Goal: Information Seeking & Learning: Learn about a topic

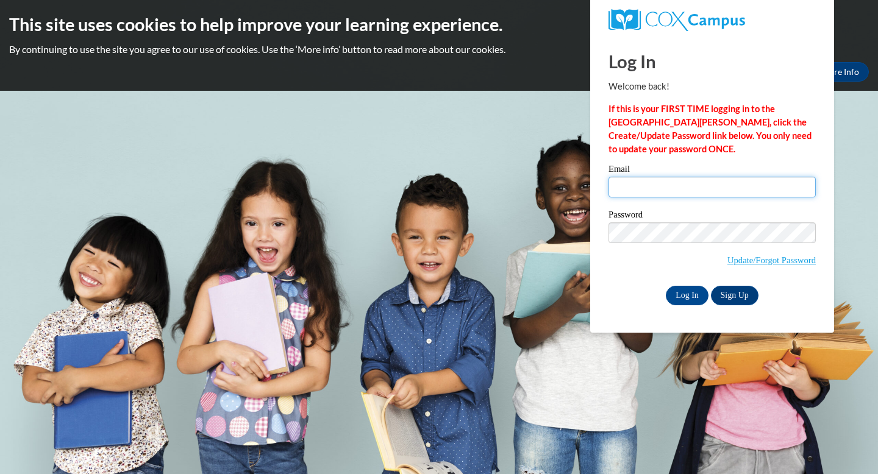
click at [648, 186] on input "Email" at bounding box center [711, 187] width 207 height 21
type input "mohamed.hamid18@yahoo.com"
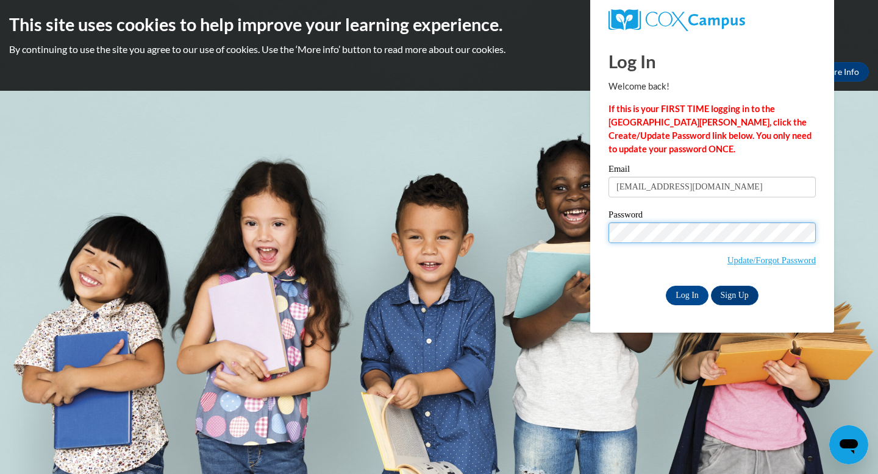
click at [666, 286] on input "Log In" at bounding box center [687, 296] width 43 height 20
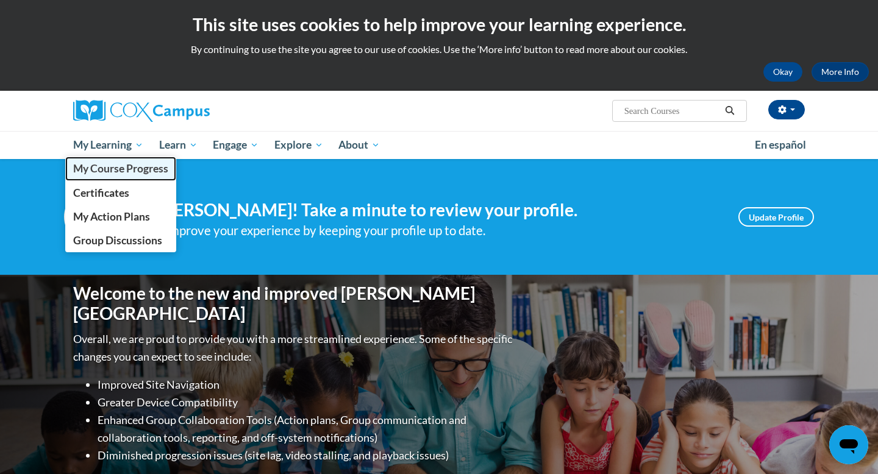
click at [116, 171] on span "My Course Progress" at bounding box center [120, 168] width 95 height 13
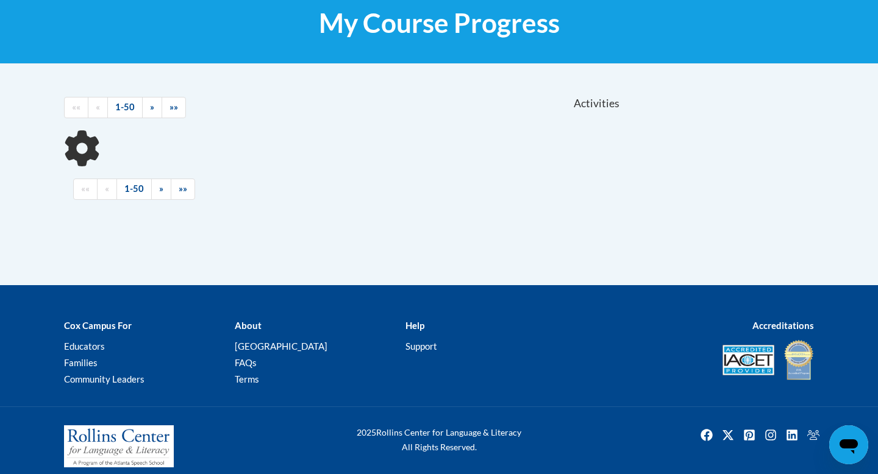
scroll to position [202, 0]
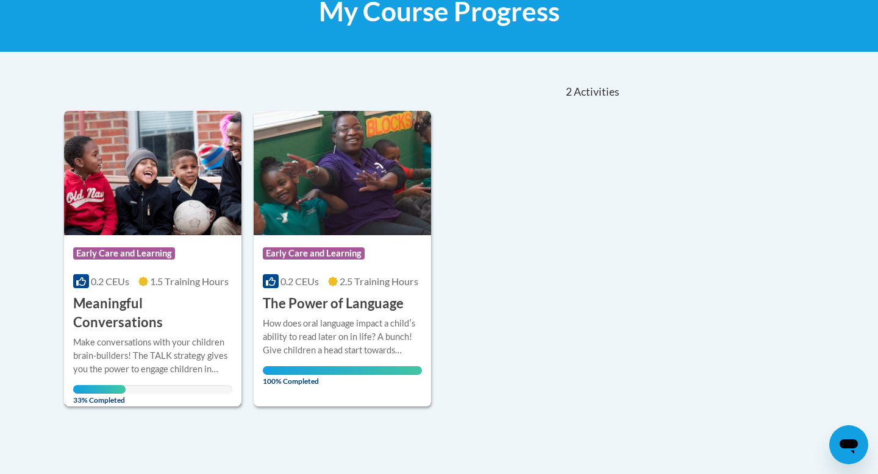
click at [133, 183] on img at bounding box center [152, 173] width 177 height 124
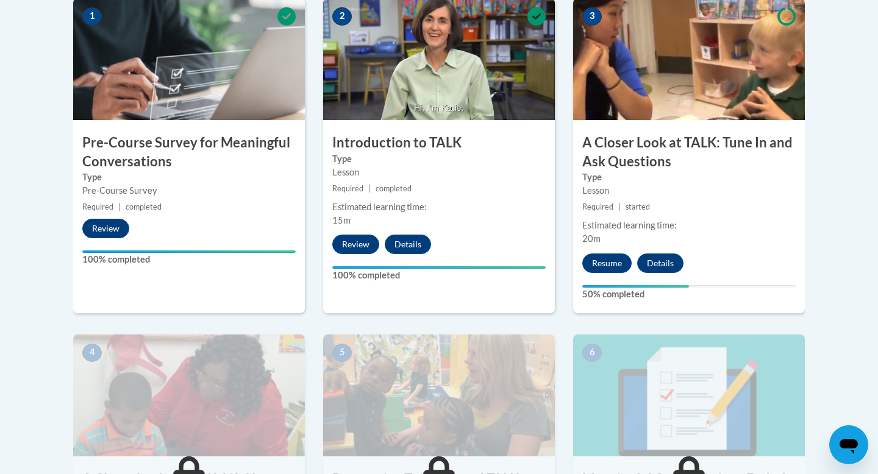
scroll to position [433, 0]
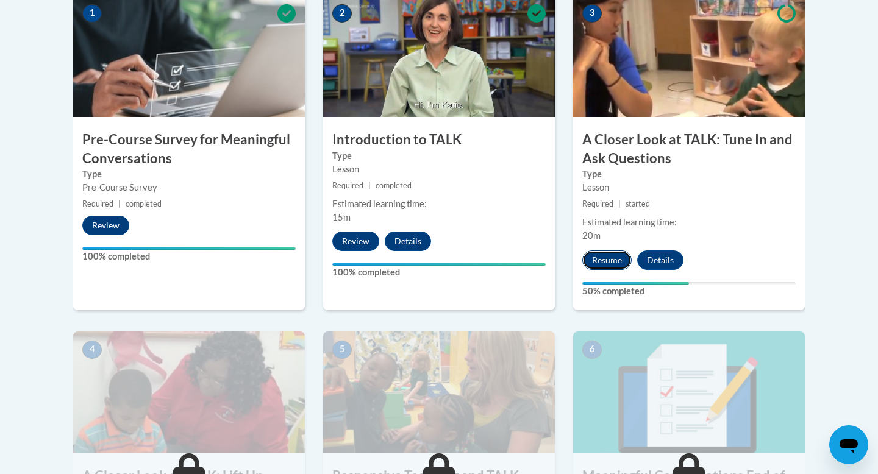
click at [605, 258] on button "Resume" at bounding box center [606, 261] width 49 height 20
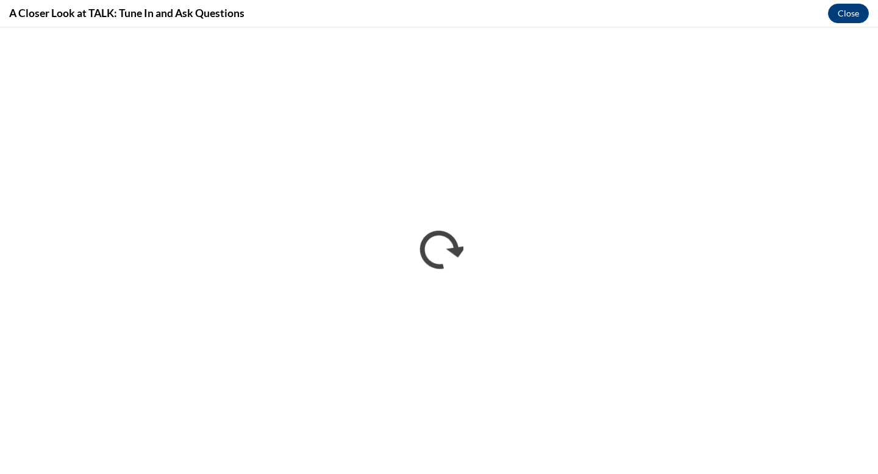
scroll to position [0, 0]
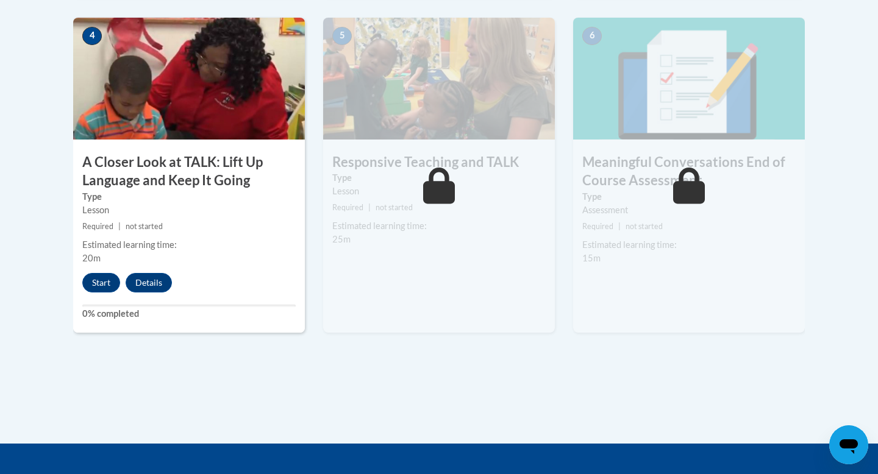
scroll to position [748, 0]
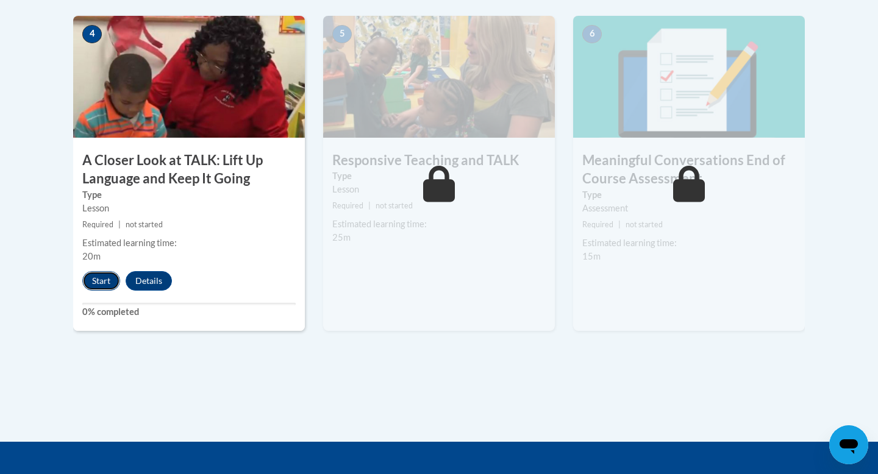
click at [97, 283] on button "Start" at bounding box center [101, 281] width 38 height 20
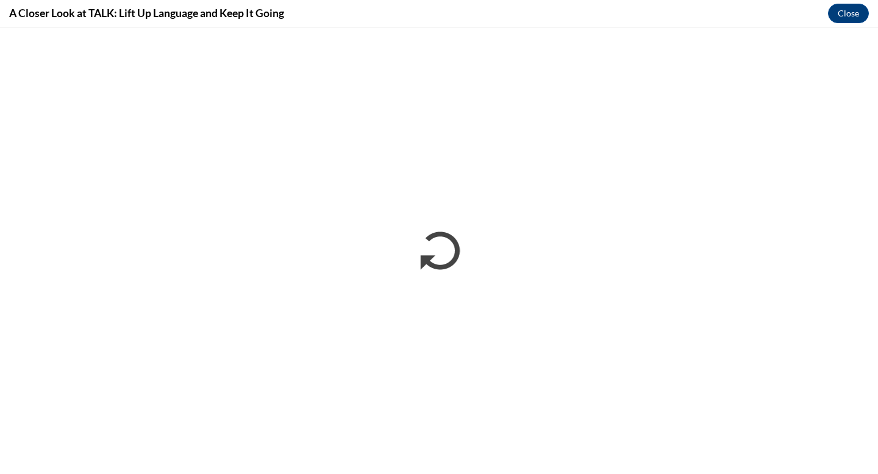
scroll to position [0, 0]
